Goal: Contribute content: Add original content to the website for others to see

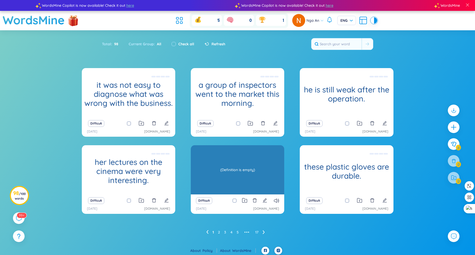
click at [237, 171] on h1 "durable" at bounding box center [237, 168] width 93 height 9
click at [253, 177] on div "(Definition is empty)" at bounding box center [237, 170] width 88 height 47
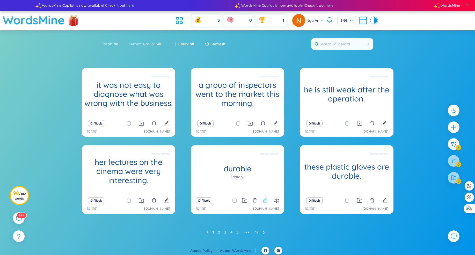
click at [265, 200] on icon "edit" at bounding box center [265, 200] width 4 height 4
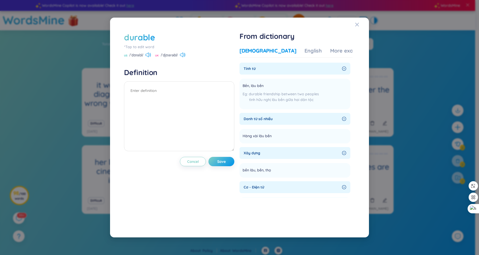
click at [140, 38] on div "durable" at bounding box center [139, 37] width 31 height 11
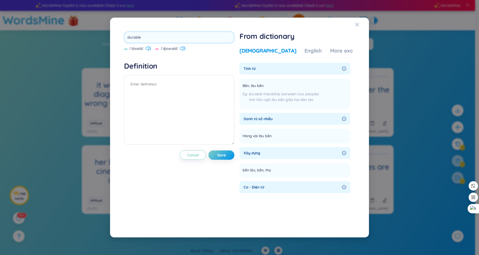
click at [133, 36] on input "durable" at bounding box center [179, 38] width 110 height 12
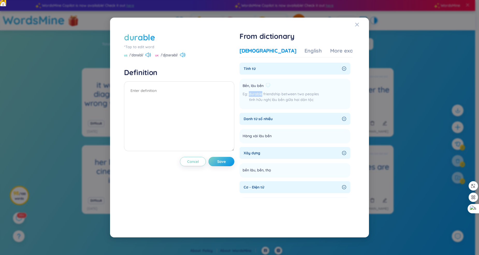
drag, startPoint x: 250, startPoint y: 95, endPoint x: 263, endPoint y: 95, distance: 12.2
click at [263, 95] on span "durable friendship between two peoples" at bounding box center [284, 94] width 70 height 5
click at [254, 97] on img at bounding box center [253, 99] width 6 height 6
click at [256, 93] on span "durable friendship between two peoples" at bounding box center [284, 94] width 70 height 5
click at [255, 99] on img at bounding box center [253, 99] width 6 height 6
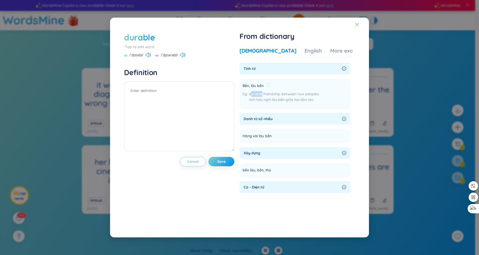
drag, startPoint x: 263, startPoint y: 95, endPoint x: 252, endPoint y: 95, distance: 10.1
click at [252, 95] on span "durable friendship between two peoples" at bounding box center [284, 94] width 70 height 5
drag, startPoint x: 251, startPoint y: 95, endPoint x: 263, endPoint y: 95, distance: 12.4
click at [263, 95] on span "durable friendship between two peoples" at bounding box center [284, 94] width 70 height 5
click at [254, 97] on img at bounding box center [253, 99] width 6 height 6
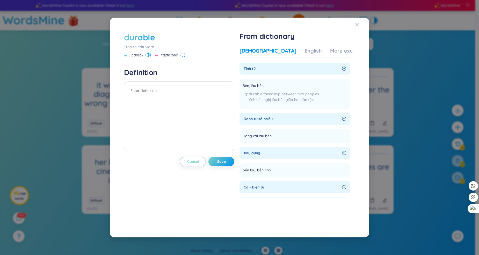
click at [354, 23] on div "durable *Tap to edit word US /ˈdʊrəbl/ [GEOGRAPHIC_DATA] /ˈdjʊərəbl/ Definition…" at bounding box center [239, 128] width 259 height 220
click at [359, 25] on span "Close" at bounding box center [362, 25] width 14 height 14
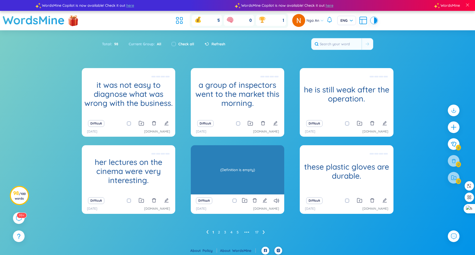
click at [238, 170] on div "(Definition is empty)" at bounding box center [237, 170] width 88 height 47
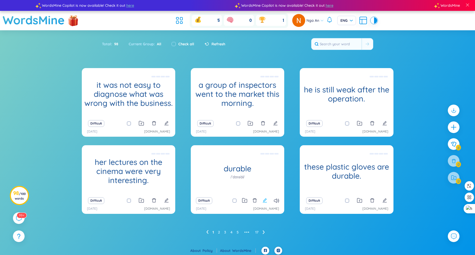
click at [263, 200] on icon "edit" at bounding box center [265, 200] width 5 height 5
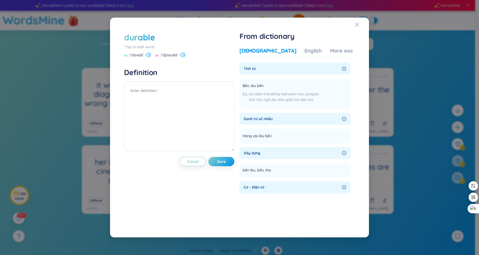
click at [136, 37] on div "durable" at bounding box center [139, 37] width 31 height 11
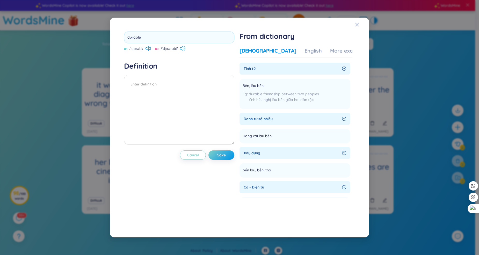
click at [136, 37] on input "durable" at bounding box center [179, 38] width 110 height 12
click at [2, 4] on img at bounding box center [3, 3] width 6 height 6
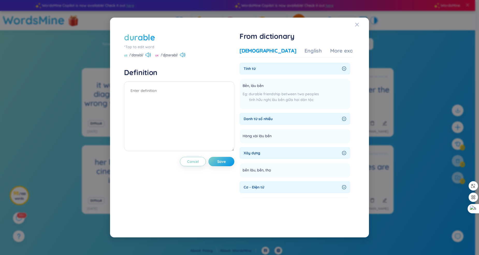
click at [93, 48] on div "durable *Tap to edit word US /ˈdʊrəbl/ [GEOGRAPHIC_DATA] /ˈdjʊərəbl/ Definition…" at bounding box center [239, 127] width 479 height 255
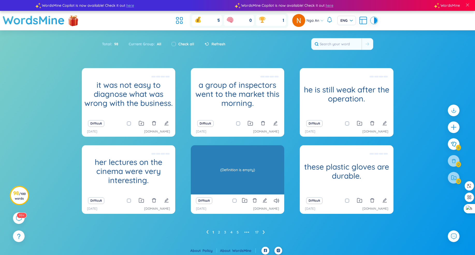
click at [243, 176] on div "durable /ˈdʊrəbl/ (Definition is empty)" at bounding box center [237, 169] width 93 height 49
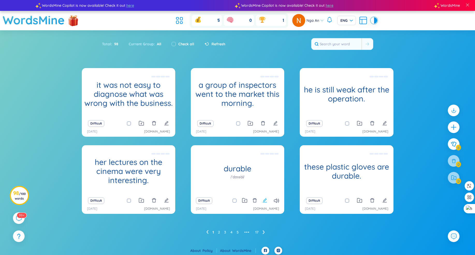
click at [266, 200] on icon "edit" at bounding box center [265, 200] width 5 height 5
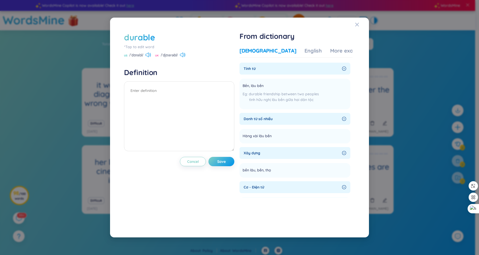
click at [141, 37] on div "durable" at bounding box center [139, 37] width 31 height 11
click at [2, 3] on img at bounding box center [3, 3] width 6 height 6
click at [98, 63] on div "durable *Tap to edit word US /ˈdʊrəbl/ [GEOGRAPHIC_DATA] /ˈdjʊərəbl/ Definition…" at bounding box center [239, 127] width 479 height 255
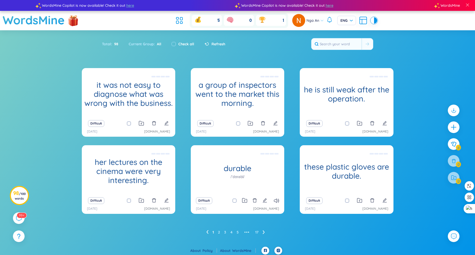
click at [267, 200] on div "Difficult" at bounding box center [237, 200] width 88 height 7
click at [265, 200] on icon "edit" at bounding box center [265, 200] width 4 height 4
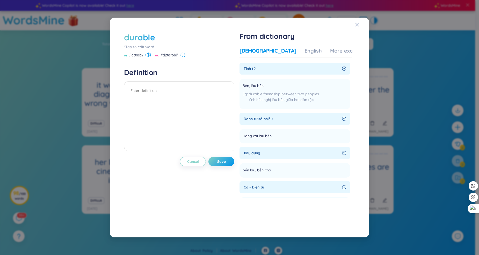
click at [54, 159] on div "durable *Tap to edit word US /ˈdʊrəbl/ [GEOGRAPHIC_DATA] /ˈdjʊərəbl/ Definition…" at bounding box center [239, 127] width 479 height 255
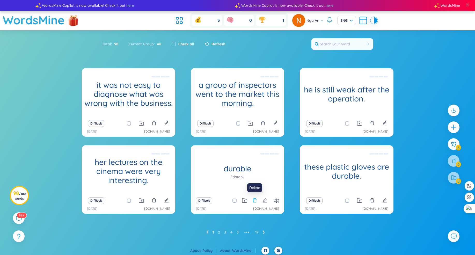
click at [256, 201] on icon "delete" at bounding box center [254, 200] width 5 height 5
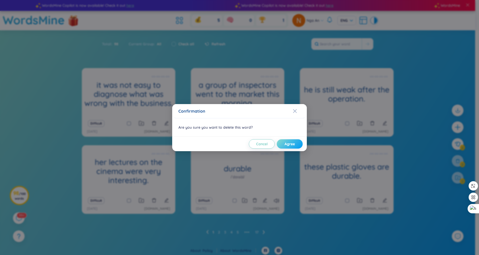
click at [290, 146] on span "Agree" at bounding box center [290, 143] width 10 height 5
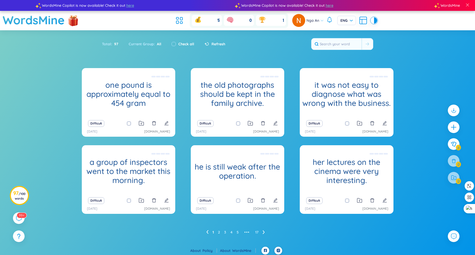
click at [221, 232] on ul "1 2 3 4 5 ••• 17" at bounding box center [237, 232] width 63 height 8
click at [219, 232] on link "2" at bounding box center [219, 232] width 2 height 8
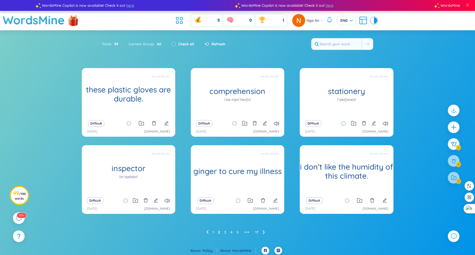
scroll to position [2, 0]
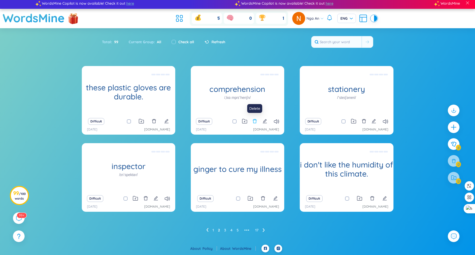
click at [256, 121] on icon "delete" at bounding box center [254, 121] width 5 height 5
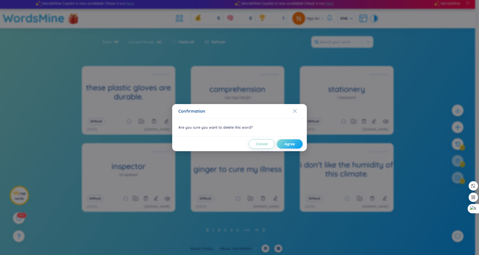
click at [289, 145] on span "Agree" at bounding box center [290, 143] width 10 height 5
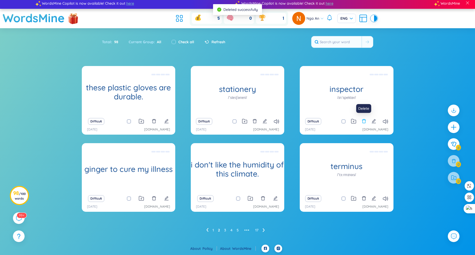
click at [363, 121] on icon "delete" at bounding box center [364, 121] width 4 height 4
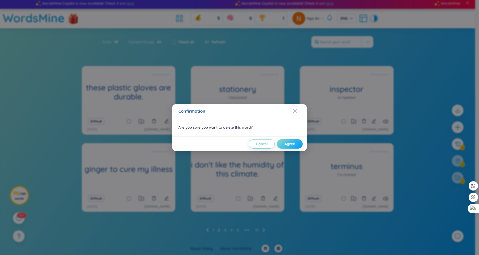
click at [288, 142] on span "Agree" at bounding box center [290, 143] width 10 height 5
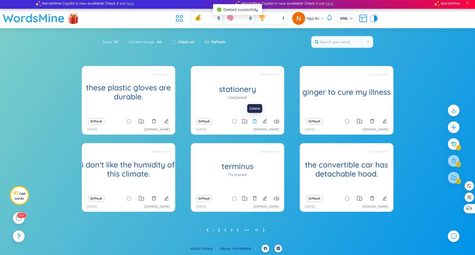
click at [255, 120] on icon "delete" at bounding box center [255, 121] width 4 height 4
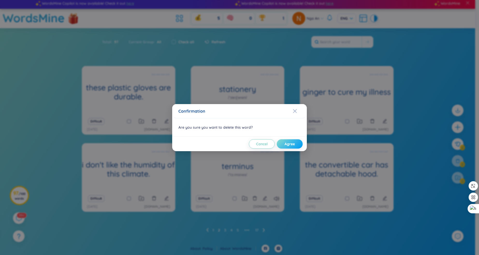
click at [285, 146] on span "Agree" at bounding box center [290, 143] width 10 height 5
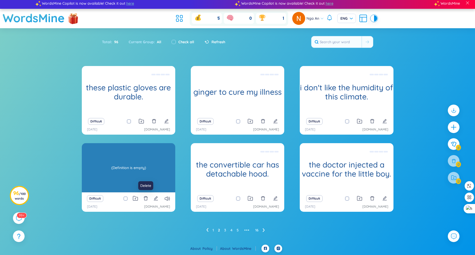
click at [147, 167] on div "terminus /ˈtɜːrmɪnəs/ (Definition is empty)" at bounding box center [128, 167] width 93 height 49
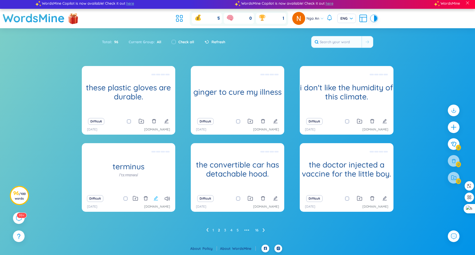
click at [155, 198] on icon "edit" at bounding box center [156, 198] width 5 height 5
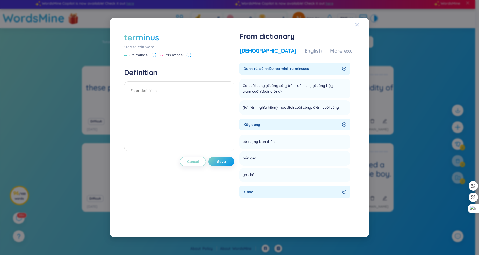
click at [358, 24] on icon "Close" at bounding box center [357, 25] width 4 height 4
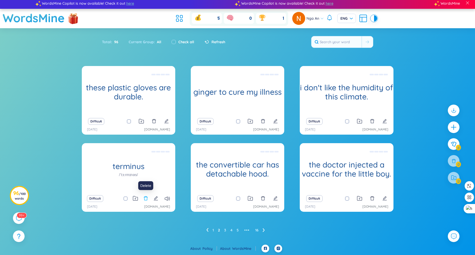
click at [144, 199] on icon "delete" at bounding box center [145, 198] width 5 height 5
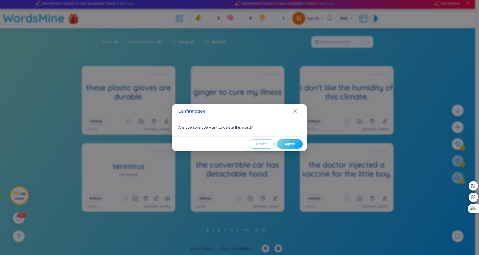
click at [291, 145] on span "Agree" at bounding box center [290, 143] width 10 height 5
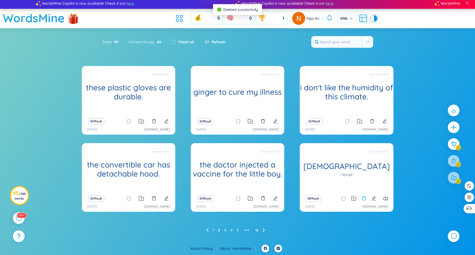
click at [365, 199] on icon "delete" at bounding box center [364, 198] width 5 height 5
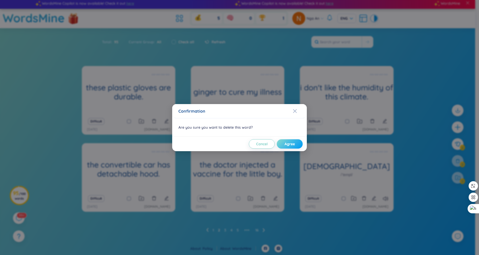
click at [292, 146] on span "Agree" at bounding box center [290, 143] width 10 height 5
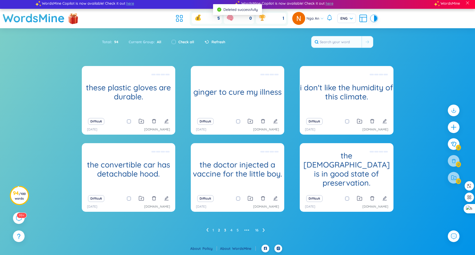
click at [224, 229] on link "3" at bounding box center [225, 230] width 2 height 8
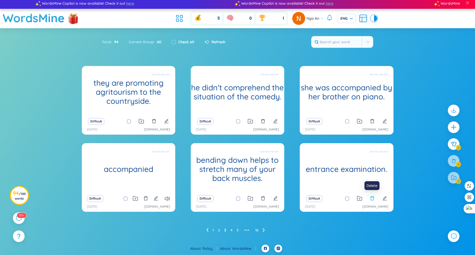
click at [372, 199] on icon "delete" at bounding box center [372, 198] width 5 height 5
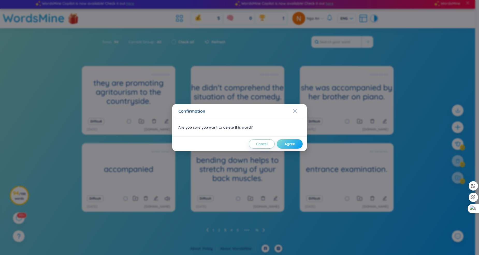
click at [289, 144] on span "Agree" at bounding box center [290, 143] width 10 height 5
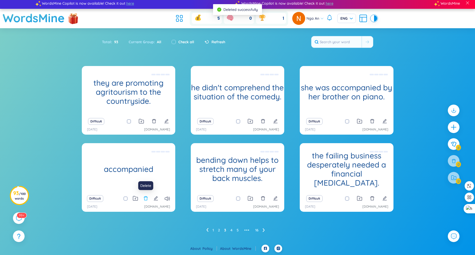
click at [147, 199] on icon "delete" at bounding box center [145, 198] width 5 height 5
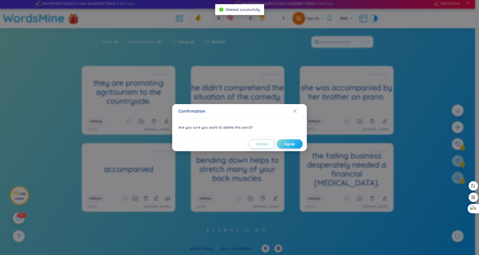
click at [291, 143] on span "Agree" at bounding box center [290, 143] width 10 height 5
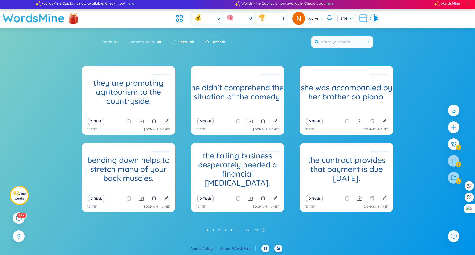
click at [229, 230] on ul "1 2 3 4 5 ••• 16" at bounding box center [237, 230] width 63 height 8
click at [230, 230] on link "4" at bounding box center [231, 230] width 2 height 8
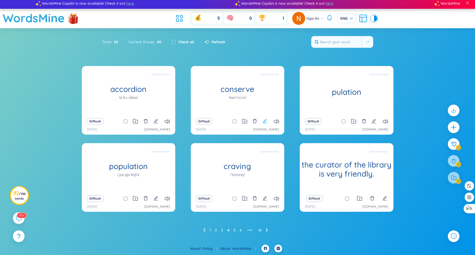
click at [265, 121] on icon "edit" at bounding box center [265, 121] width 5 height 5
type textarea "preservationc"
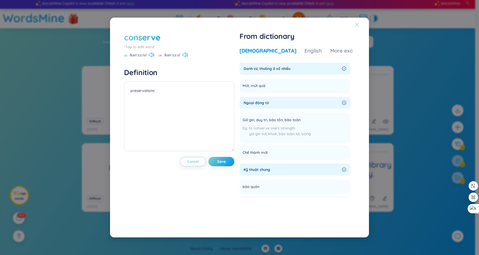
click at [358, 25] on icon "Close" at bounding box center [357, 25] width 4 height 4
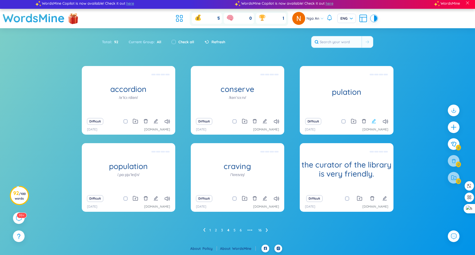
click at [373, 121] on icon "edit" at bounding box center [374, 121] width 5 height 5
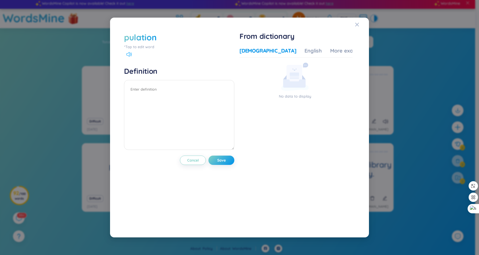
click at [130, 53] on icon at bounding box center [128, 54] width 5 height 5
click at [305, 51] on div "English" at bounding box center [313, 50] width 17 height 7
click at [254, 50] on div "[DEMOGRAPHIC_DATA]" at bounding box center [268, 50] width 57 height 7
click at [357, 25] on icon "Close" at bounding box center [357, 25] width 4 height 4
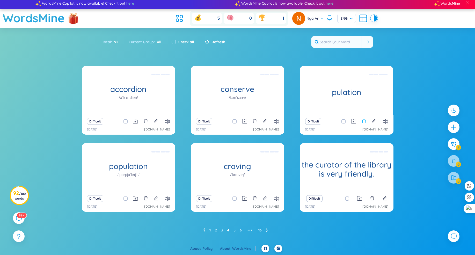
click at [364, 122] on icon "delete" at bounding box center [364, 121] width 5 height 5
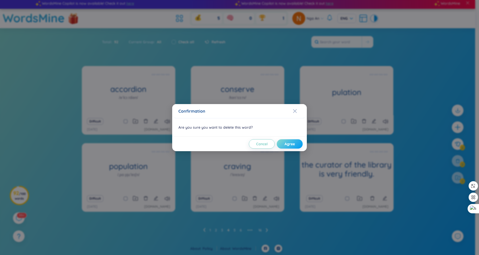
click at [288, 144] on span "Agree" at bounding box center [290, 143] width 10 height 5
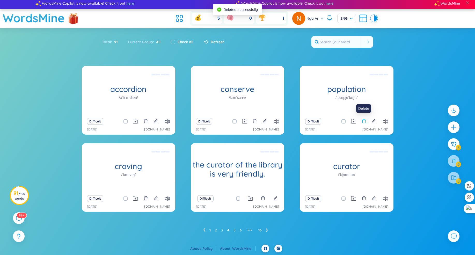
click at [365, 122] on icon "delete" at bounding box center [364, 121] width 5 height 5
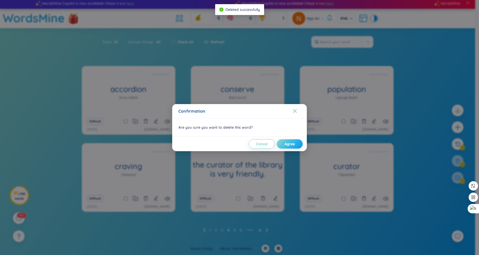
click at [286, 143] on span "Agree" at bounding box center [290, 143] width 10 height 5
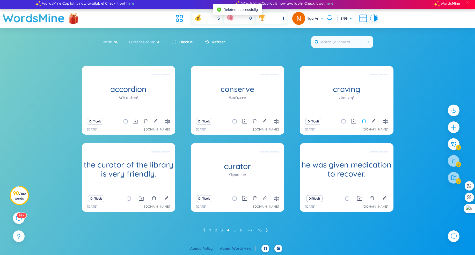
click at [365, 121] on icon "delete" at bounding box center [364, 121] width 5 height 5
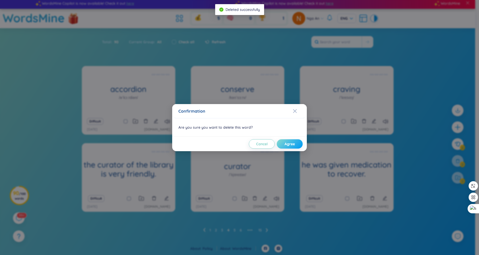
click at [289, 144] on span "Agree" at bounding box center [290, 143] width 10 height 5
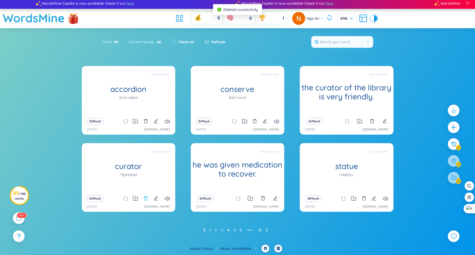
click at [147, 199] on icon "delete" at bounding box center [145, 198] width 5 height 5
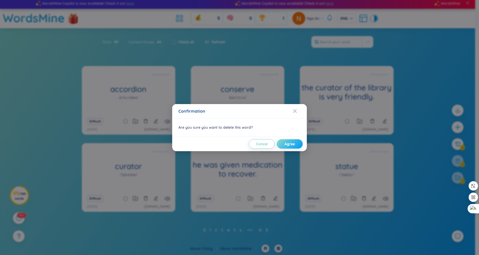
click at [295, 143] on span "Agree" at bounding box center [290, 143] width 10 height 5
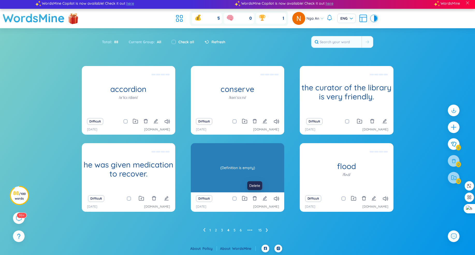
drag, startPoint x: 255, startPoint y: 199, endPoint x: 224, endPoint y: 173, distance: 40.6
click at [223, 172] on div "statue /ˈstætʃuː/ (Definition is empty) Difficult [DATE] [DOMAIN_NAME]" at bounding box center [237, 167] width 93 height 49
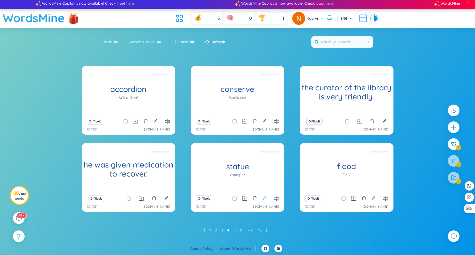
click at [266, 200] on icon "edit" at bounding box center [265, 198] width 5 height 5
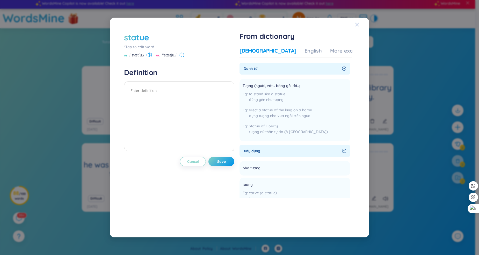
click at [359, 23] on span "Close" at bounding box center [362, 25] width 14 height 14
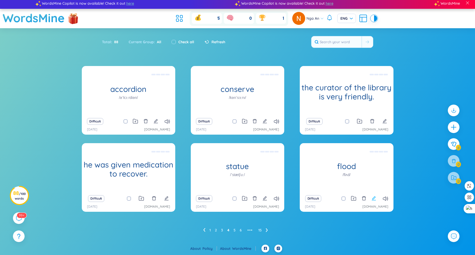
click at [373, 198] on icon "edit" at bounding box center [374, 198] width 5 height 5
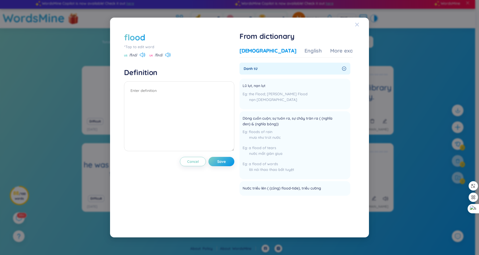
click at [357, 26] on icon "Close" at bounding box center [357, 25] width 4 height 4
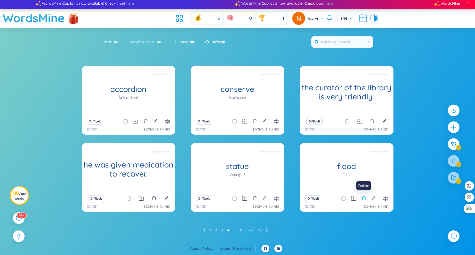
click at [364, 198] on icon "delete" at bounding box center [364, 198] width 5 height 5
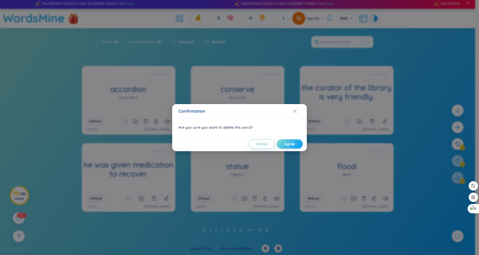
click at [287, 142] on span "Agree" at bounding box center [290, 143] width 10 height 5
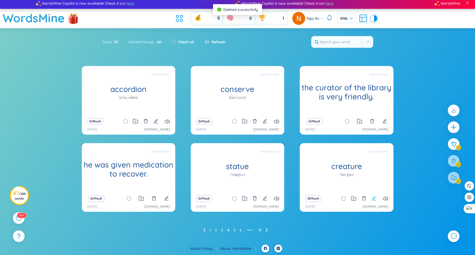
click at [374, 198] on icon "edit" at bounding box center [374, 198] width 5 height 5
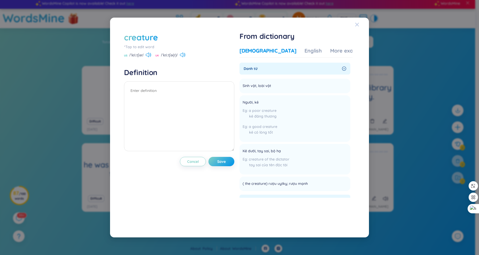
click at [358, 25] on icon "Close" at bounding box center [357, 25] width 4 height 4
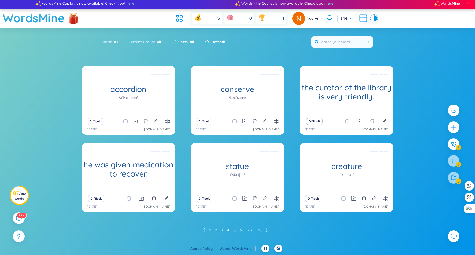
click at [234, 232] on link "5" at bounding box center [235, 230] width 2 height 8
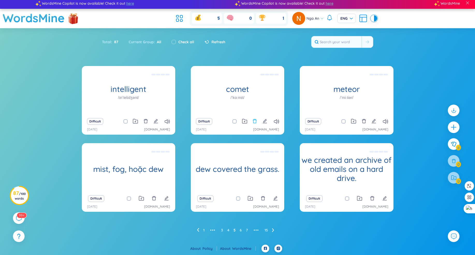
click at [256, 121] on icon "delete" at bounding box center [255, 121] width 4 height 4
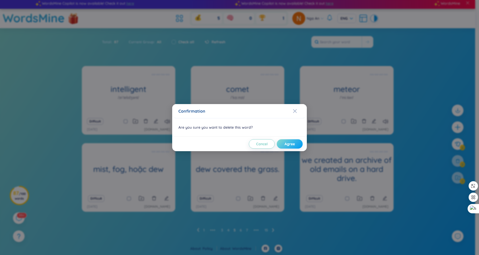
click at [293, 142] on span "Agree" at bounding box center [290, 143] width 10 height 5
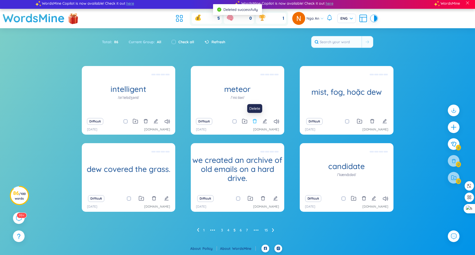
click at [255, 121] on icon "delete" at bounding box center [254, 121] width 5 height 5
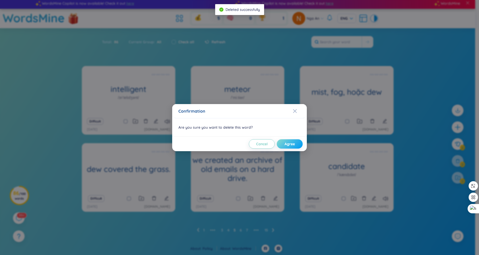
click at [289, 143] on span "Agree" at bounding box center [290, 143] width 10 height 5
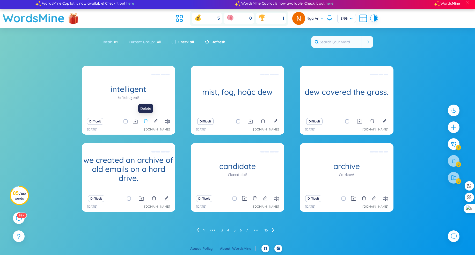
click at [145, 119] on icon "delete" at bounding box center [146, 121] width 4 height 4
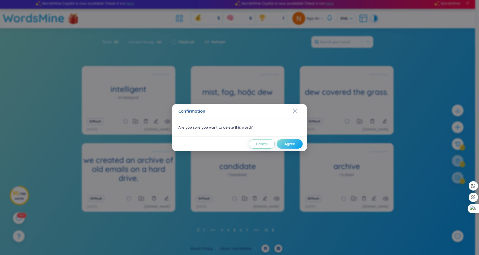
click at [289, 145] on span "Agree" at bounding box center [290, 143] width 10 height 5
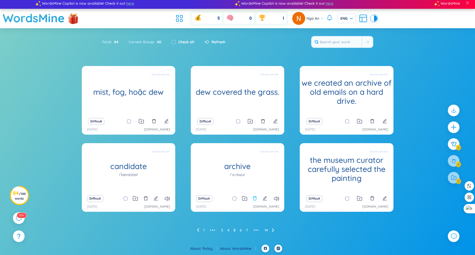
click at [256, 200] on icon "delete" at bounding box center [254, 198] width 5 height 5
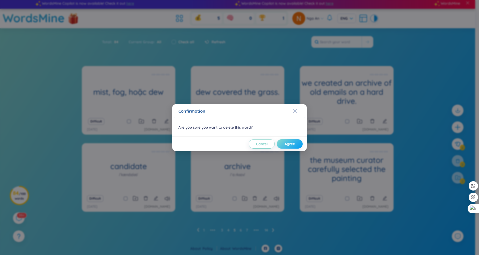
click at [293, 146] on span "Agree" at bounding box center [290, 143] width 10 height 5
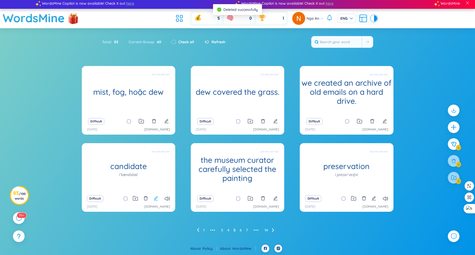
click at [157, 199] on icon "edit" at bounding box center [156, 198] width 5 height 5
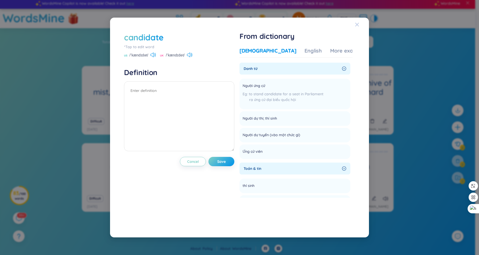
click at [357, 25] on icon "Close" at bounding box center [357, 25] width 4 height 4
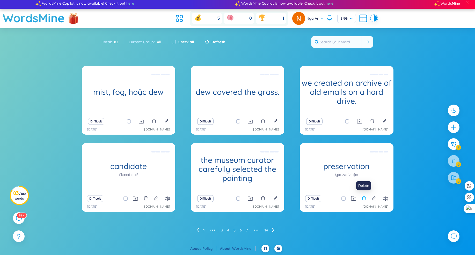
click at [364, 198] on icon "delete" at bounding box center [364, 198] width 5 height 5
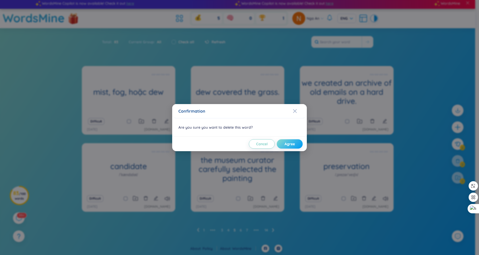
click at [291, 144] on span "Agree" at bounding box center [290, 143] width 10 height 5
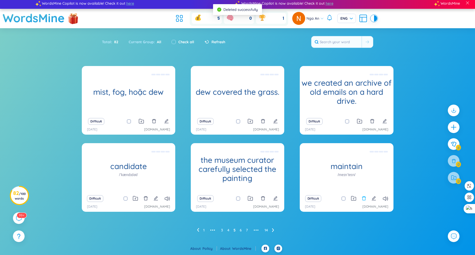
click at [365, 199] on icon "delete" at bounding box center [364, 198] width 5 height 5
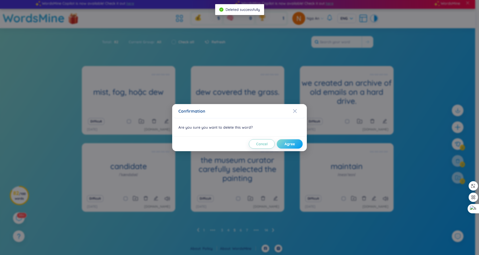
click at [286, 142] on span "Agree" at bounding box center [290, 143] width 10 height 5
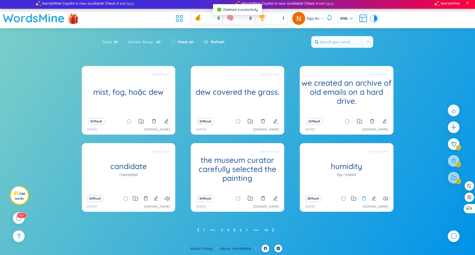
click at [364, 199] on icon "delete" at bounding box center [364, 198] width 5 height 5
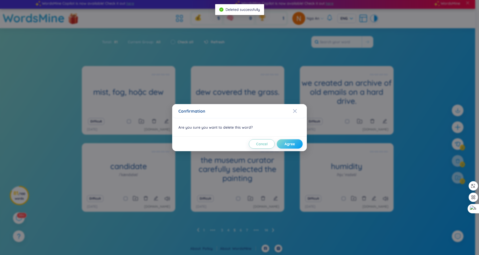
click at [293, 145] on span "Agree" at bounding box center [290, 143] width 10 height 5
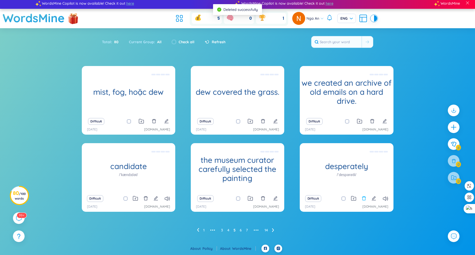
click at [363, 199] on icon "delete" at bounding box center [364, 198] width 5 height 5
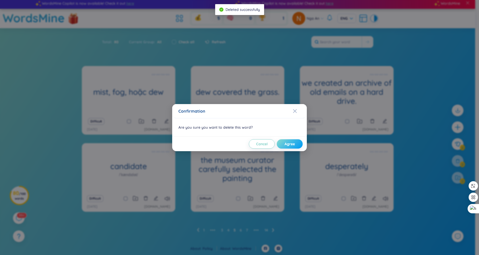
click at [289, 146] on span "Agree" at bounding box center [290, 143] width 10 height 5
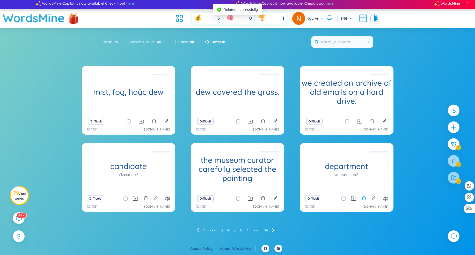
click at [364, 198] on icon "delete" at bounding box center [364, 198] width 5 height 5
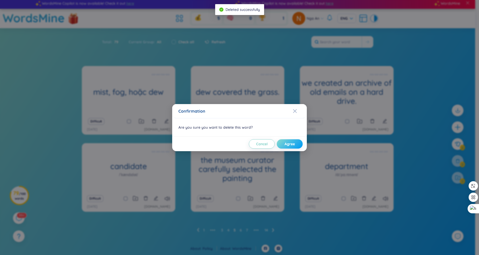
click at [290, 141] on button "Agree" at bounding box center [290, 143] width 26 height 9
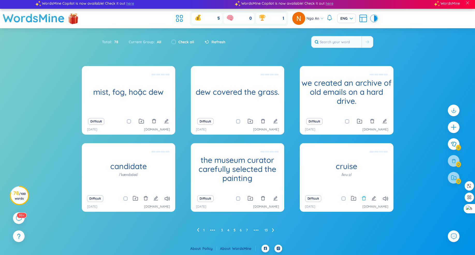
click at [364, 199] on icon "delete" at bounding box center [364, 198] width 5 height 5
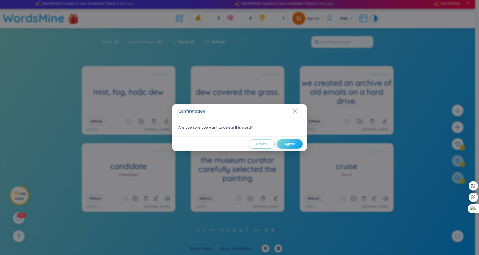
click at [291, 145] on span "Agree" at bounding box center [290, 143] width 10 height 5
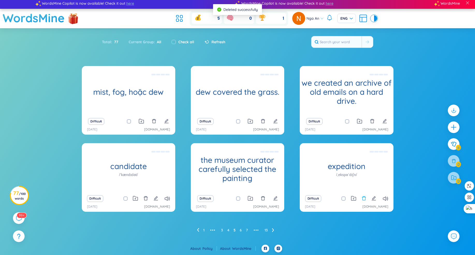
click at [364, 197] on icon "delete" at bounding box center [364, 198] width 4 height 4
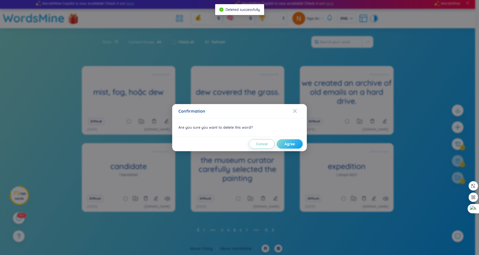
click at [291, 146] on span "Agree" at bounding box center [290, 143] width 10 height 5
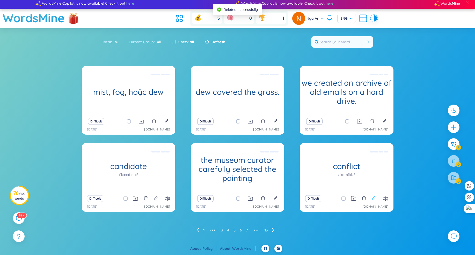
click at [375, 198] on icon "edit" at bounding box center [374, 198] width 5 height 5
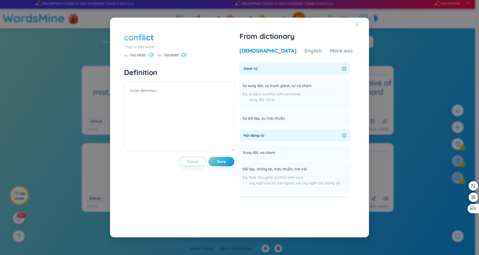
click at [359, 25] on icon "Close" at bounding box center [357, 25] width 4 height 4
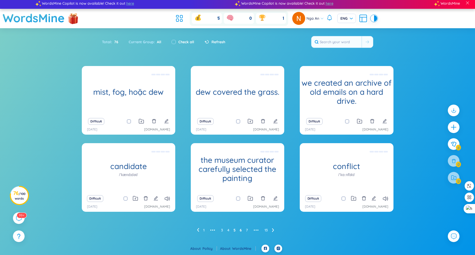
click at [240, 230] on link "6" at bounding box center [241, 230] width 2 height 8
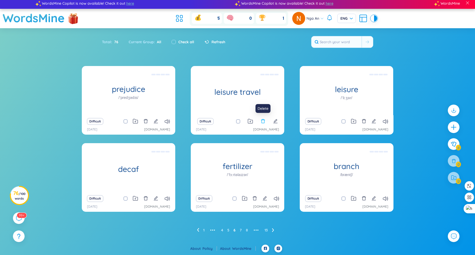
click at [264, 122] on icon "delete" at bounding box center [263, 121] width 5 height 5
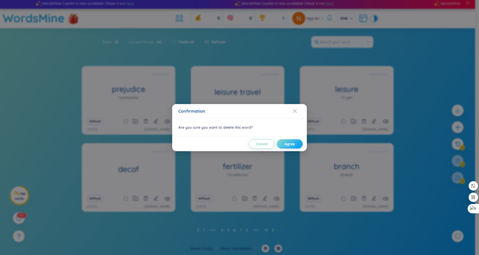
click at [292, 147] on button "Agree" at bounding box center [290, 143] width 26 height 9
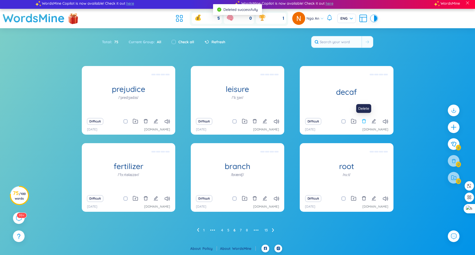
click at [363, 121] on icon "delete" at bounding box center [364, 121] width 5 height 5
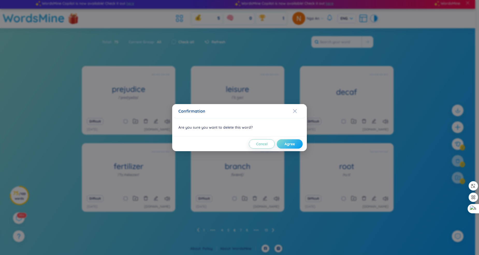
click at [289, 144] on span "Agree" at bounding box center [290, 143] width 10 height 5
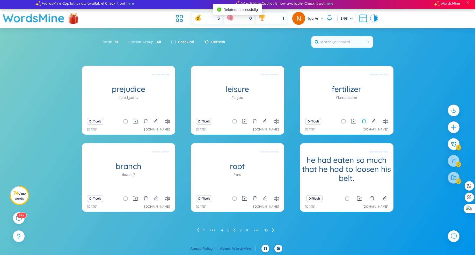
click at [363, 122] on icon "delete" at bounding box center [364, 121] width 5 height 5
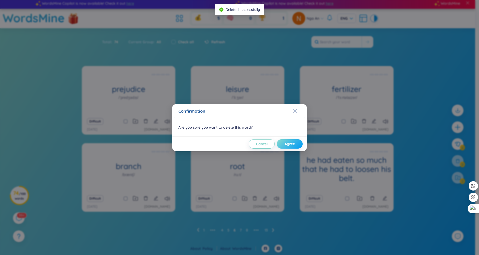
click at [289, 144] on span "Agree" at bounding box center [290, 143] width 10 height 5
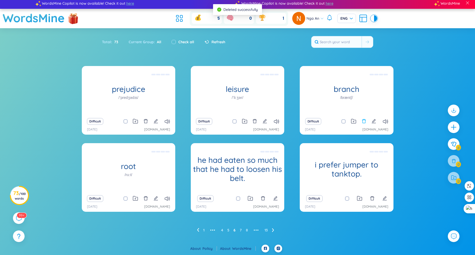
click at [364, 120] on icon "delete" at bounding box center [364, 121] width 4 height 4
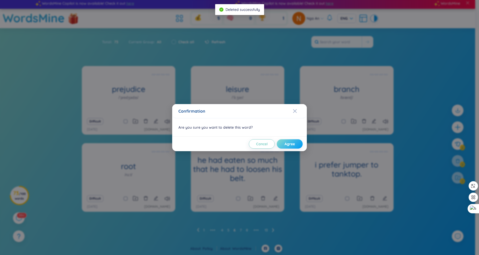
click at [290, 143] on span "Agree" at bounding box center [290, 143] width 10 height 5
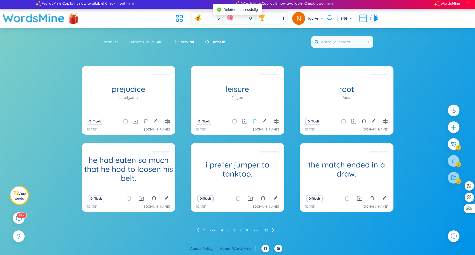
click at [256, 121] on icon "delete" at bounding box center [255, 121] width 4 height 4
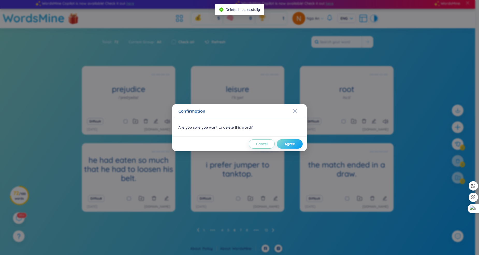
click at [291, 141] on button "Agree" at bounding box center [290, 143] width 26 height 9
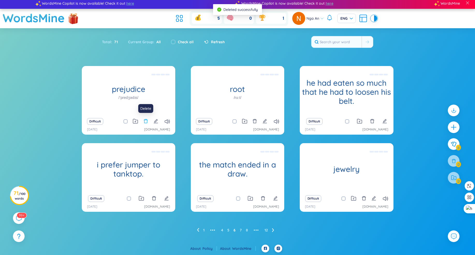
click at [144, 120] on icon "delete" at bounding box center [146, 121] width 4 height 4
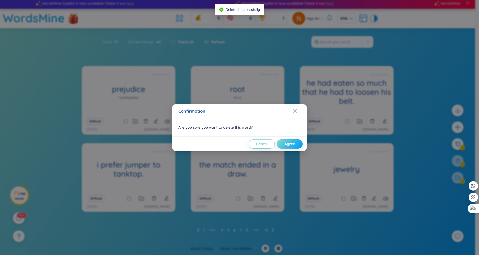
click at [286, 144] on span "Agree" at bounding box center [290, 143] width 10 height 5
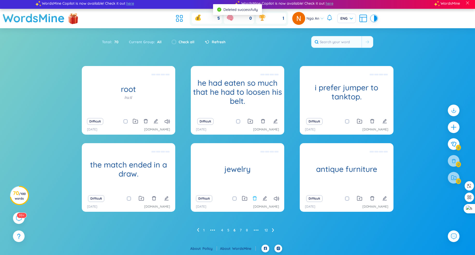
click at [256, 199] on div "Difficult" at bounding box center [237, 198] width 88 height 7
click at [256, 199] on icon "delete" at bounding box center [254, 198] width 5 height 5
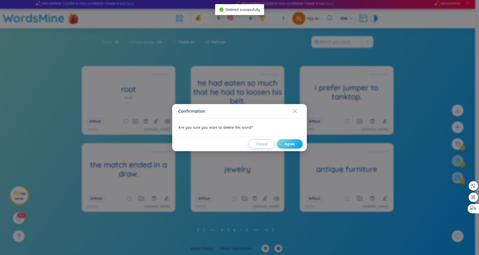
click at [294, 144] on span "Agree" at bounding box center [290, 143] width 10 height 5
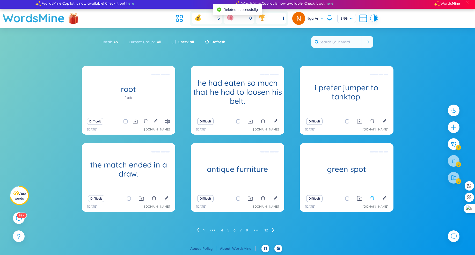
click at [372, 199] on icon "delete" at bounding box center [372, 198] width 5 height 5
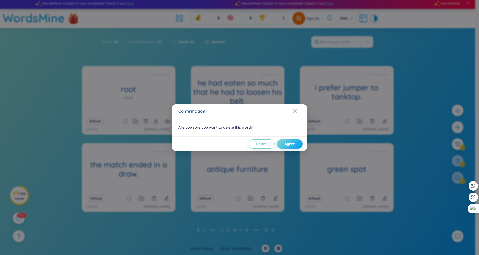
click at [289, 148] on button "Agree" at bounding box center [290, 143] width 26 height 9
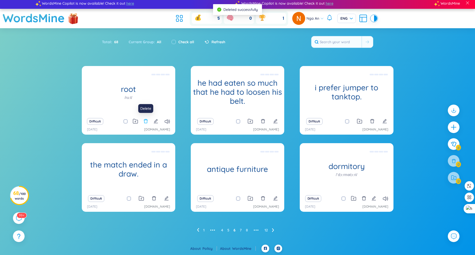
click at [143, 122] on icon "delete" at bounding box center [145, 121] width 5 height 5
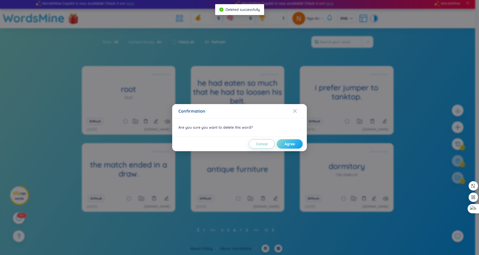
click at [289, 143] on span "Agree" at bounding box center [290, 143] width 10 height 5
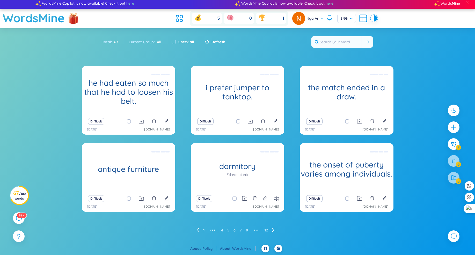
click at [239, 230] on ul "1 ••• 4 5 6 7 8 ••• 12" at bounding box center [237, 230] width 81 height 8
click at [240, 230] on link "7" at bounding box center [241, 230] width 2 height 8
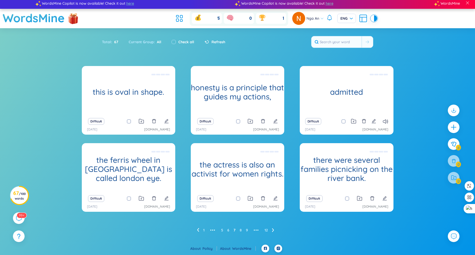
click at [374, 121] on icon "edit" at bounding box center [374, 121] width 5 height 5
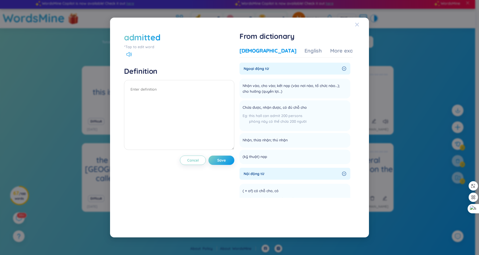
click at [359, 24] on span "Close" at bounding box center [362, 25] width 14 height 14
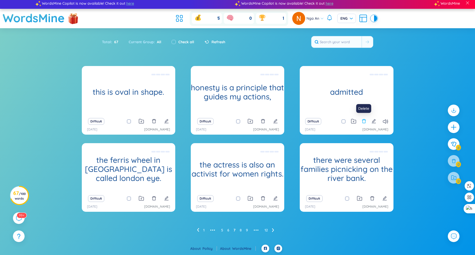
click at [364, 123] on icon "delete" at bounding box center [364, 121] width 4 height 4
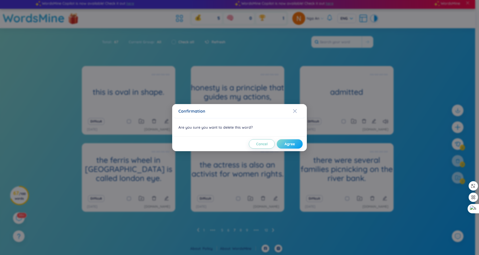
click at [288, 146] on span "Agree" at bounding box center [290, 143] width 10 height 5
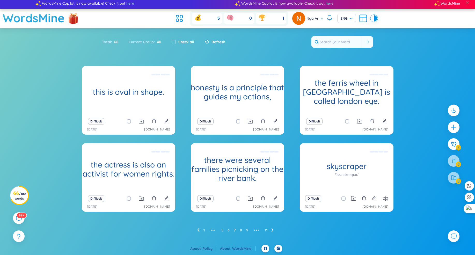
drag, startPoint x: 241, startPoint y: 230, endPoint x: 93, endPoint y: 128, distance: 180.1
click at [92, 132] on div "this is oval in shape. (Definition is empty) Difficult [DATE] [DOMAIN_NAME] hon…" at bounding box center [238, 150] width 312 height 168
click at [154, 123] on icon "delete" at bounding box center [154, 121] width 5 height 5
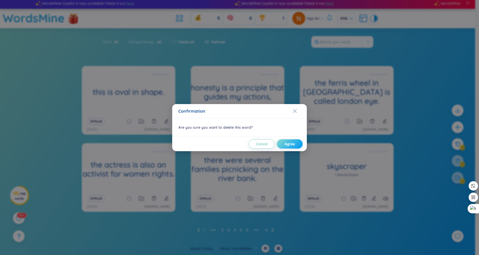
click at [291, 145] on span "Agree" at bounding box center [290, 143] width 10 height 5
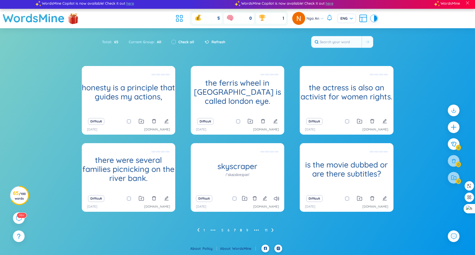
click at [241, 230] on link "8" at bounding box center [241, 230] width 2 height 8
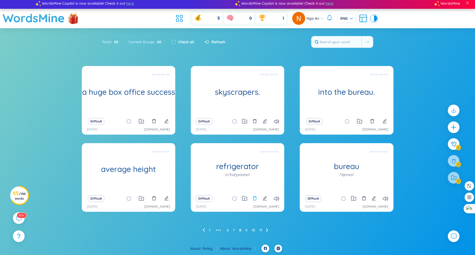
click at [254, 200] on icon "delete" at bounding box center [254, 198] width 5 height 5
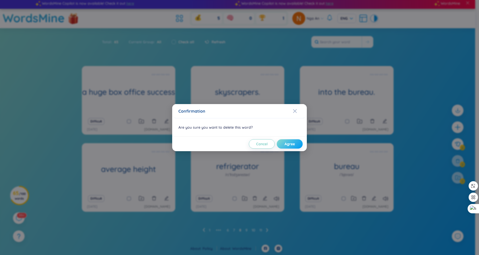
click at [286, 143] on span "Agree" at bounding box center [290, 143] width 10 height 5
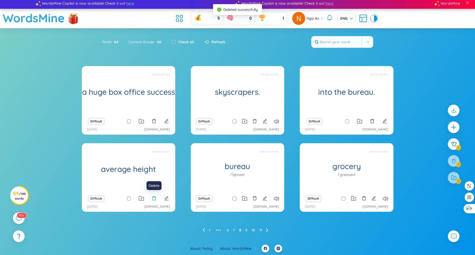
click at [154, 199] on icon "delete" at bounding box center [154, 198] width 5 height 5
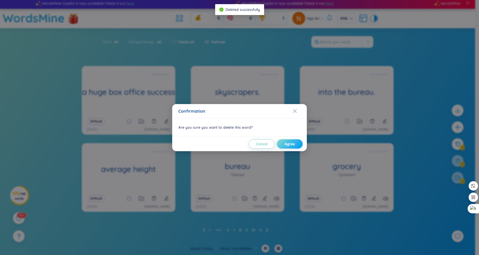
click at [284, 144] on button "Agree" at bounding box center [290, 143] width 26 height 9
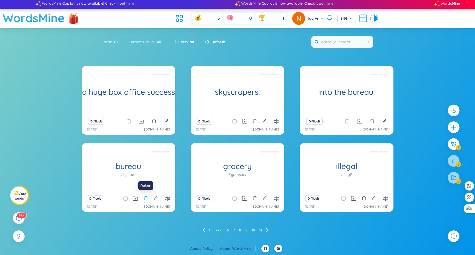
click at [146, 198] on icon "delete" at bounding box center [145, 198] width 5 height 5
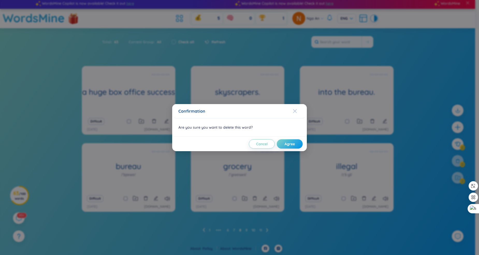
click at [295, 110] on icon "Close" at bounding box center [295, 111] width 4 height 4
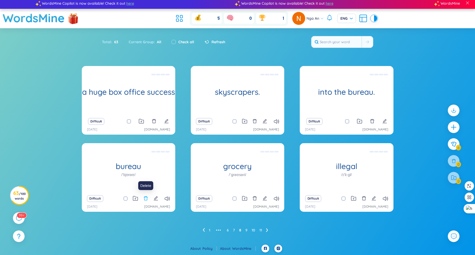
click at [146, 198] on icon "delete" at bounding box center [145, 198] width 5 height 5
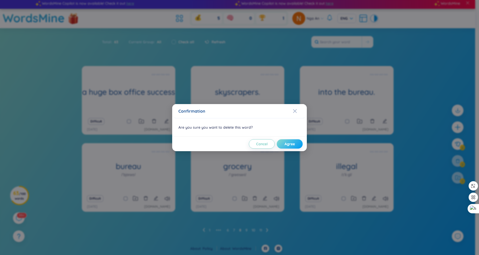
click at [289, 144] on span "Agree" at bounding box center [290, 143] width 10 height 5
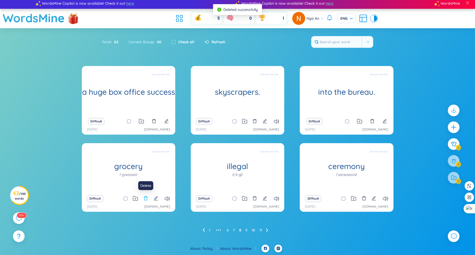
click at [144, 199] on icon "delete" at bounding box center [145, 198] width 5 height 5
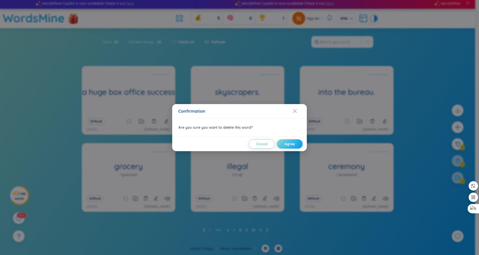
click at [287, 142] on span "Agree" at bounding box center [290, 143] width 10 height 5
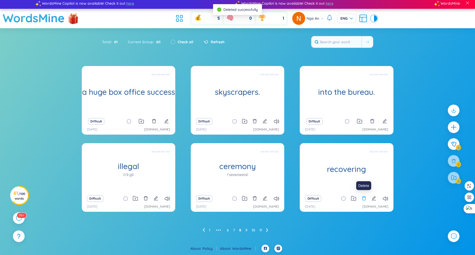
click at [363, 199] on icon "delete" at bounding box center [364, 198] width 4 height 4
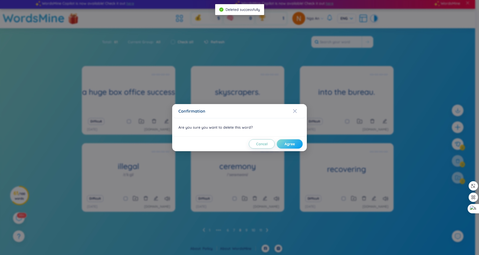
click at [288, 143] on span "Agree" at bounding box center [290, 143] width 10 height 5
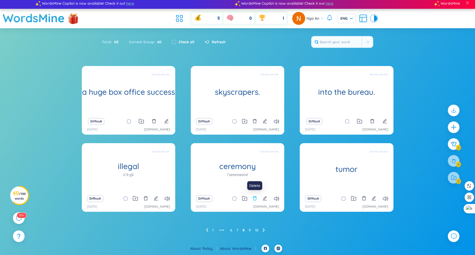
click at [255, 198] on icon "delete" at bounding box center [254, 198] width 5 height 5
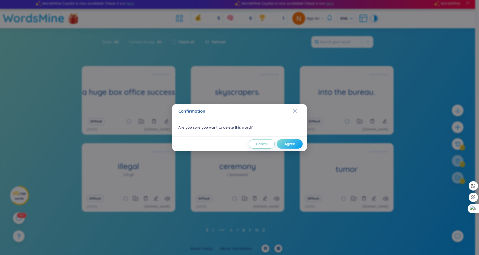
click at [292, 143] on span "Agree" at bounding box center [290, 143] width 10 height 5
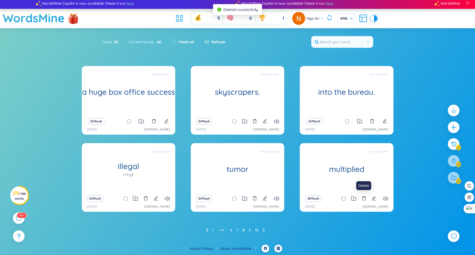
click at [363, 199] on icon "delete" at bounding box center [364, 198] width 5 height 5
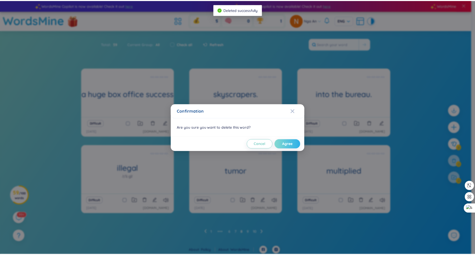
scroll to position [2, 0]
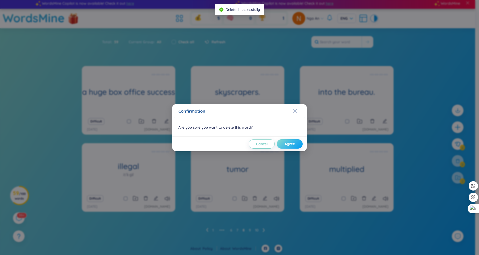
click at [288, 144] on span "Agree" at bounding box center [290, 143] width 10 height 5
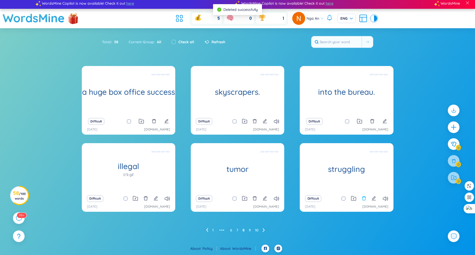
click at [365, 199] on icon "delete" at bounding box center [364, 198] width 5 height 5
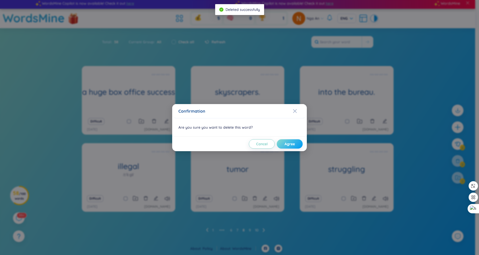
click at [293, 146] on span "Agree" at bounding box center [290, 143] width 10 height 5
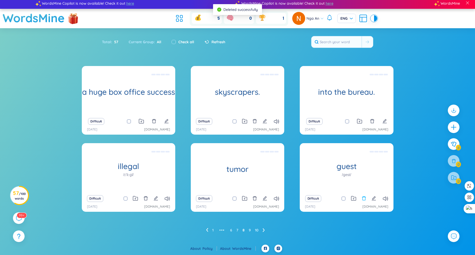
click at [364, 197] on icon "delete" at bounding box center [364, 198] width 4 height 4
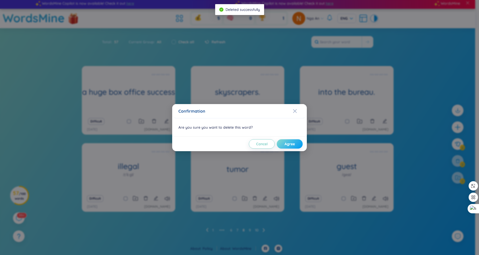
click at [287, 147] on button "Agree" at bounding box center [290, 143] width 26 height 9
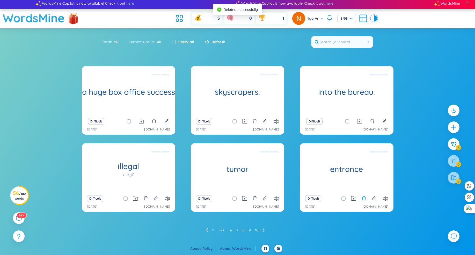
click at [364, 198] on icon "delete" at bounding box center [364, 198] width 5 height 5
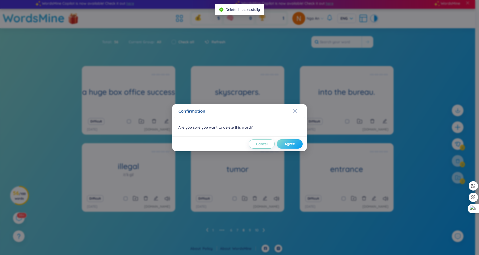
click at [288, 146] on span "Agree" at bounding box center [290, 143] width 10 height 5
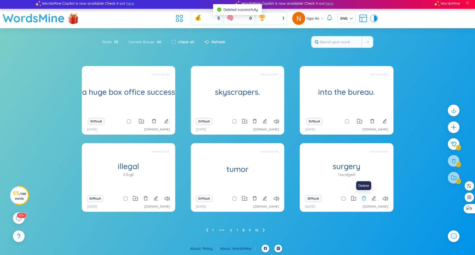
click at [365, 200] on icon "delete" at bounding box center [364, 198] width 4 height 4
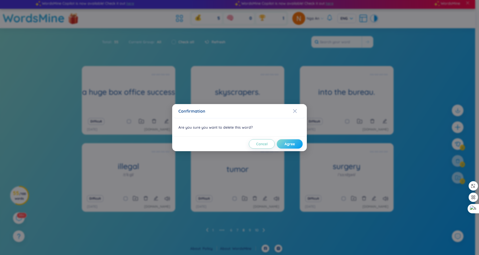
click at [286, 145] on span "Agree" at bounding box center [290, 143] width 10 height 5
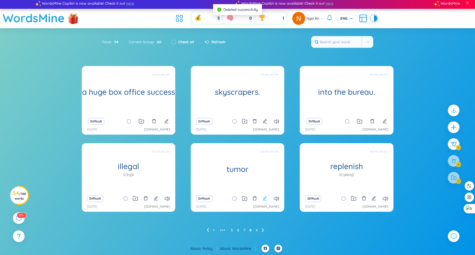
click at [264, 198] on icon "edit" at bounding box center [265, 198] width 5 height 5
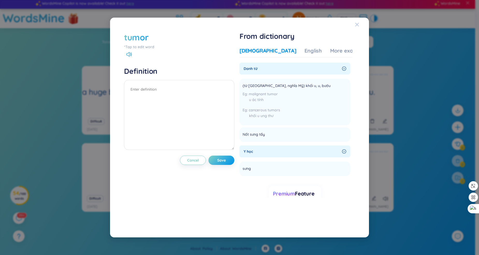
click at [359, 24] on span "Close" at bounding box center [362, 25] width 14 height 14
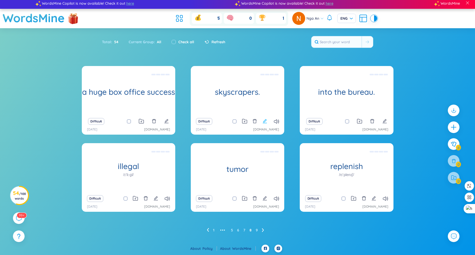
click at [266, 123] on icon "edit" at bounding box center [265, 121] width 5 height 5
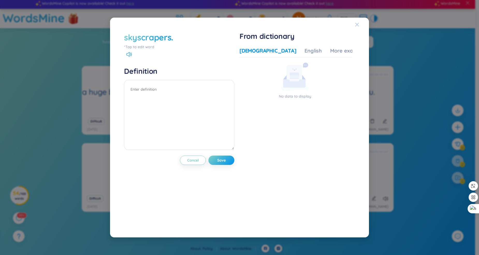
click at [356, 23] on icon "Close" at bounding box center [357, 25] width 4 height 4
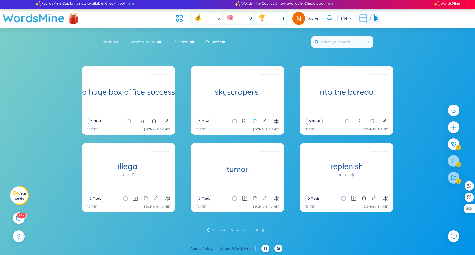
click at [257, 122] on icon "delete" at bounding box center [254, 121] width 5 height 5
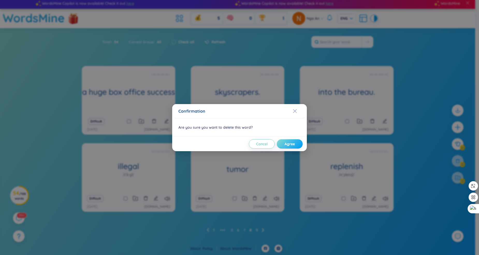
click at [289, 142] on span "Agree" at bounding box center [290, 143] width 10 height 5
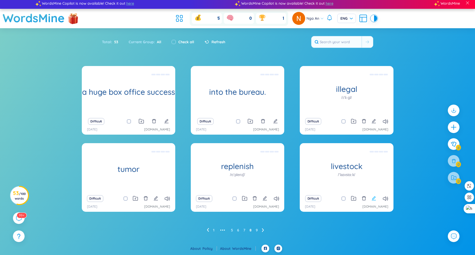
click at [372, 199] on icon "edit" at bounding box center [374, 198] width 5 height 5
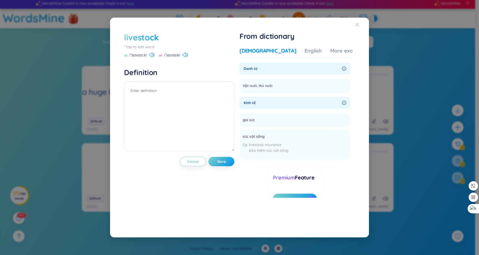
click at [358, 25] on icon "Close" at bounding box center [357, 25] width 4 height 4
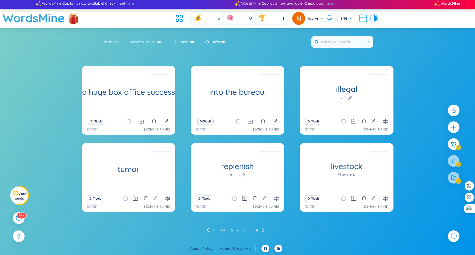
click at [257, 231] on link "9" at bounding box center [257, 230] width 2 height 8
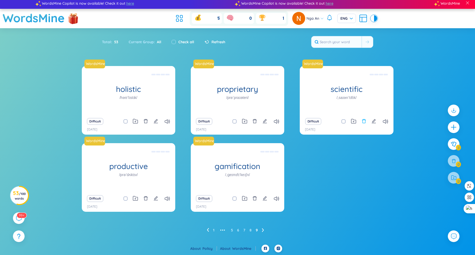
click at [365, 122] on icon "delete" at bounding box center [364, 121] width 5 height 5
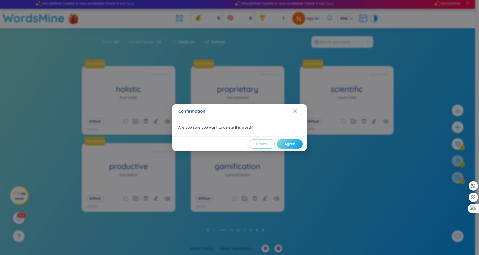
click at [292, 144] on span "Agree" at bounding box center [290, 143] width 10 height 5
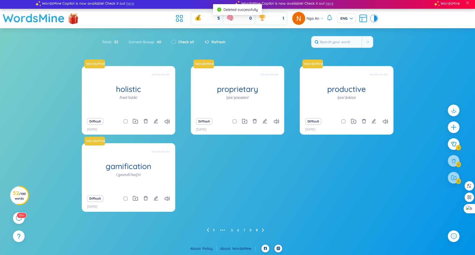
click at [214, 231] on link "1" at bounding box center [213, 230] width 1 height 8
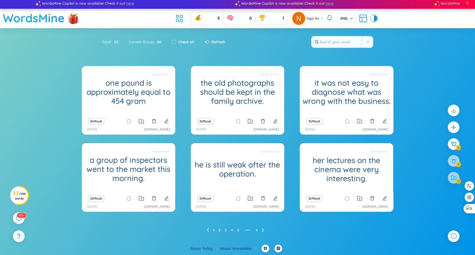
click at [220, 230] on link "2" at bounding box center [220, 230] width 2 height 8
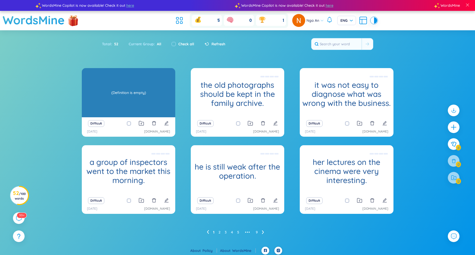
click at [127, 96] on h1 "one pound is approximately equal to 454 gram" at bounding box center [128, 94] width 93 height 27
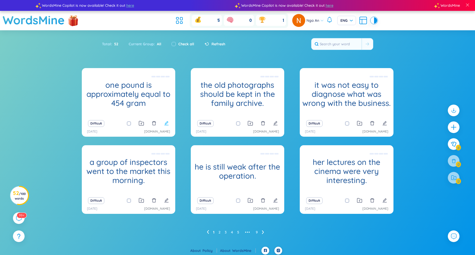
click at [167, 125] on icon "edit" at bounding box center [166, 123] width 4 height 4
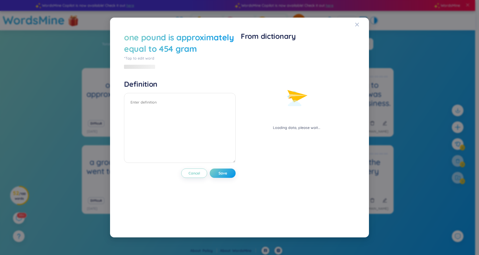
click at [183, 36] on div "one pound is approximately equal to 454 gram" at bounding box center [180, 43] width 112 height 23
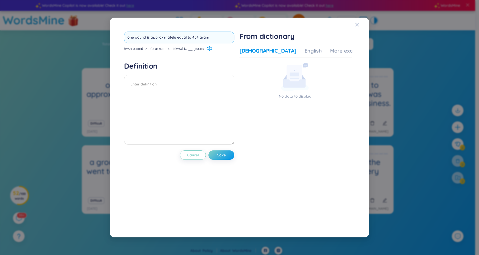
click at [183, 36] on input "one pound is approximately equal to 454 gram" at bounding box center [179, 38] width 110 height 12
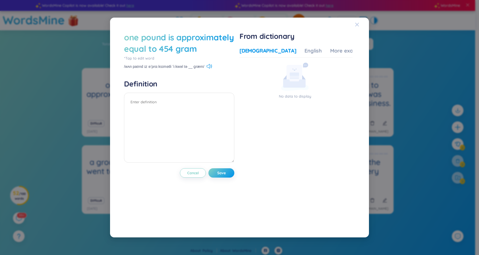
click at [359, 27] on span "Close" at bounding box center [362, 25] width 14 height 14
